Goal: Task Accomplishment & Management: Manage account settings

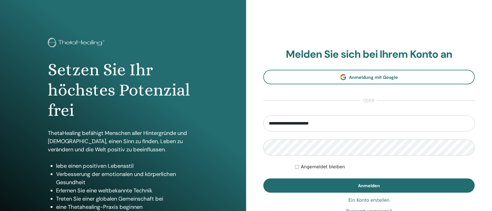
type input "**********"
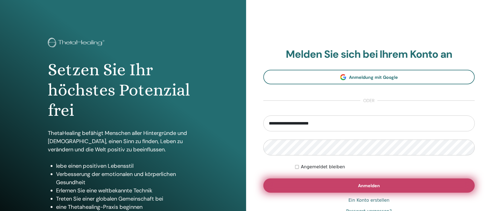
click at [326, 185] on button "Anmelden" at bounding box center [369, 185] width 212 height 14
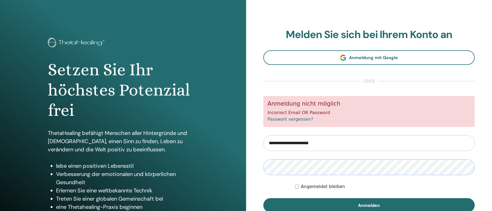
click at [263, 198] on button "Anmelden" at bounding box center [369, 205] width 212 height 14
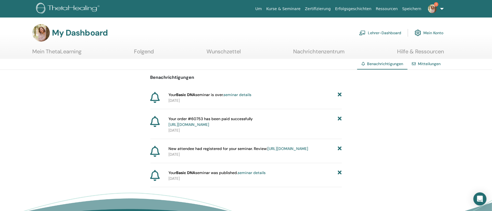
click at [340, 94] on icon at bounding box center [340, 95] width 4 height 6
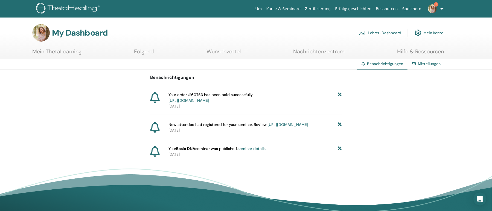
click at [340, 94] on icon at bounding box center [340, 97] width 4 height 11
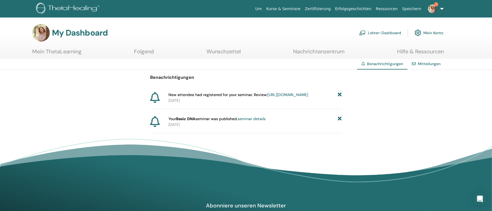
click at [340, 94] on icon at bounding box center [340, 95] width 4 height 6
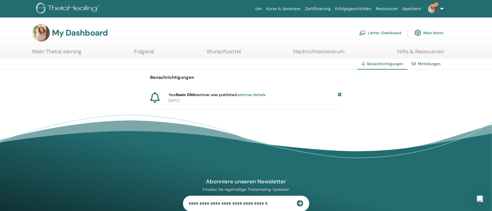
click at [340, 94] on icon at bounding box center [340, 95] width 4 height 6
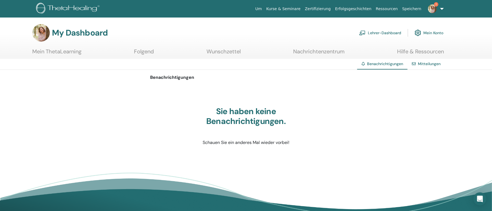
click at [373, 33] on link "Lehrer-Dashboard" at bounding box center [380, 33] width 42 height 12
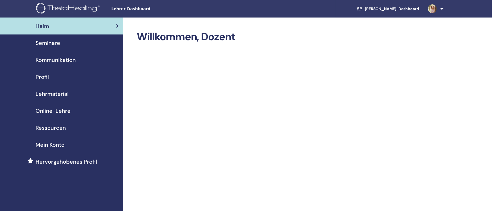
click at [56, 42] on span "Seminare" at bounding box center [48, 43] width 25 height 8
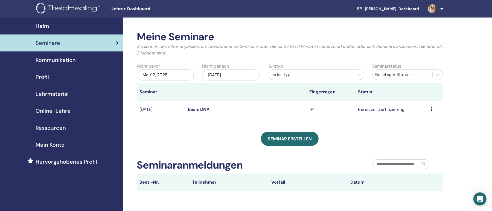
scroll to position [30, 0]
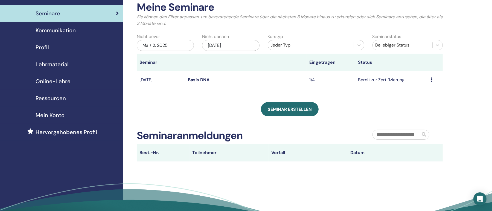
click at [369, 80] on td "Bereit zur Zertifizierung" at bounding box center [391, 80] width 73 height 18
click at [431, 79] on icon at bounding box center [432, 79] width 2 height 4
click at [366, 80] on td "Bereit zur Zertifizierung" at bounding box center [391, 80] width 73 height 18
click at [192, 79] on link "Basis DNA" at bounding box center [199, 80] width 22 height 6
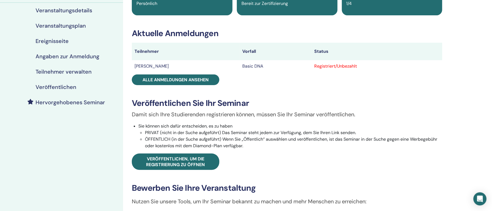
scroll to position [89, 0]
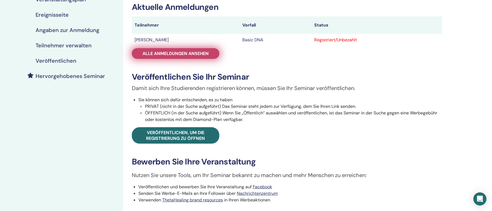
click at [203, 55] on span "Alle Anmeldungen ansehen" at bounding box center [175, 54] width 66 height 6
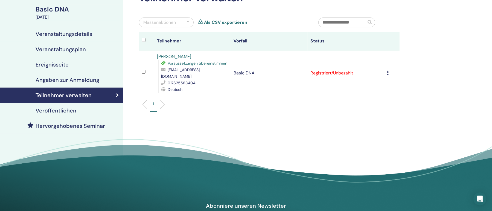
scroll to position [30, 0]
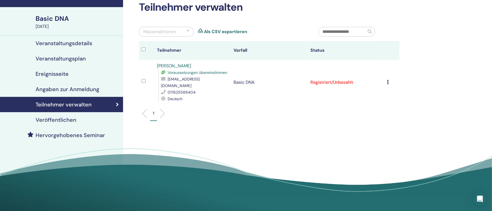
click at [388, 80] on icon at bounding box center [388, 82] width 2 height 4
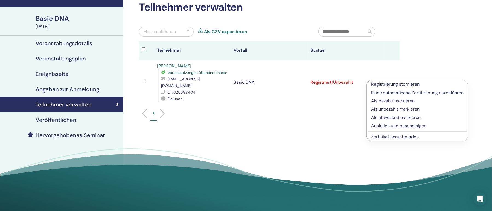
click at [392, 137] on link "Zertifikat herunterladen" at bounding box center [395, 137] width 48 height 6
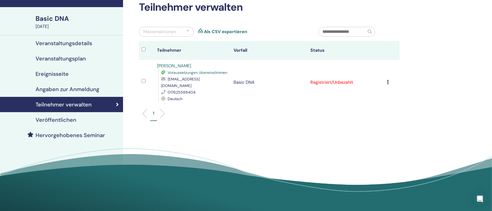
click at [388, 80] on icon at bounding box center [388, 82] width 2 height 4
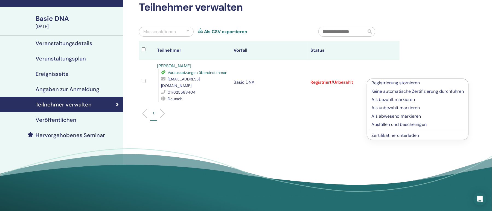
click at [394, 124] on p "Ausfüllen und bescheinigen" at bounding box center [417, 124] width 92 height 7
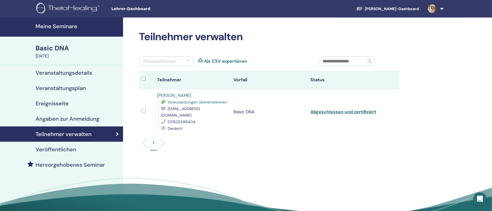
click at [442, 9] on link at bounding box center [434, 8] width 22 height 17
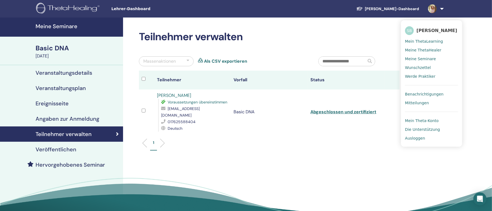
click at [420, 139] on span "Ausloggen" at bounding box center [415, 138] width 20 height 5
